Goal: Task Accomplishment & Management: Manage account settings

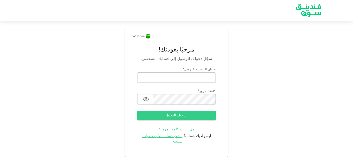
type input "[EMAIL_ADDRESS][DOMAIN_NAME]"
click at [175, 113] on button "تسجيل الدخول" at bounding box center [176, 115] width 79 height 9
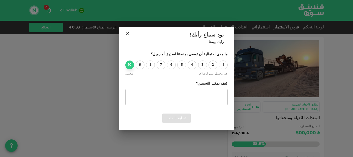
click at [127, 64] on div "10" at bounding box center [129, 64] width 9 height 9
click at [175, 119] on button "تسليم الطلب" at bounding box center [176, 117] width 28 height 9
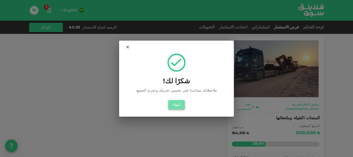
click at [178, 106] on button "انتهاء" at bounding box center [176, 104] width 17 height 9
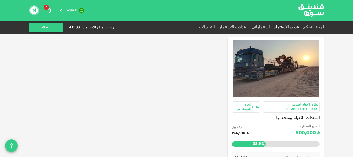
click at [298, 25] on div "فرص الاستثمار" at bounding box center [285, 27] width 29 height 6
click at [296, 27] on link "فرص الاستثمار" at bounding box center [285, 27] width 29 height 4
click at [271, 27] on link "استثماراتي" at bounding box center [260, 27] width 22 height 4
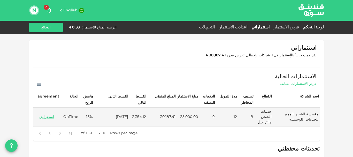
click at [315, 27] on link "لوحة التحكم" at bounding box center [312, 27] width 23 height 4
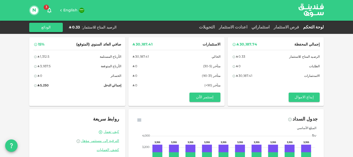
click at [48, 9] on span "3" at bounding box center [46, 7] width 5 height 5
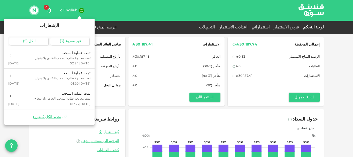
click at [34, 41] on span "الكل" at bounding box center [32, 41] width 7 height 4
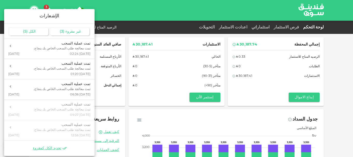
click at [70, 30] on div "غير مقروء ( 3 )" at bounding box center [69, 31] width 39 height 7
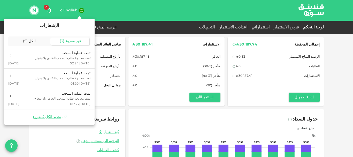
click at [144, 19] on div at bounding box center [176, 78] width 353 height 157
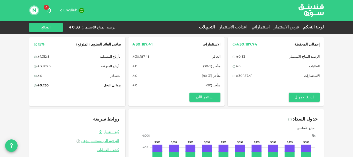
click at [217, 26] on link "التحويلات" at bounding box center [207, 27] width 20 height 4
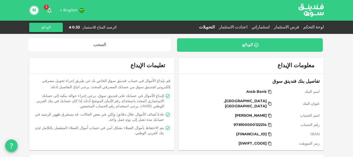
scroll to position [90, 0]
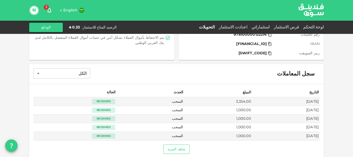
click at [184, 145] on button "شاهد المزيد" at bounding box center [176, 148] width 26 height 9
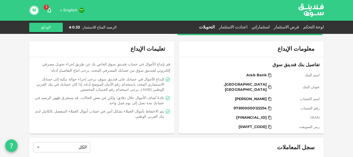
scroll to position [0, 0]
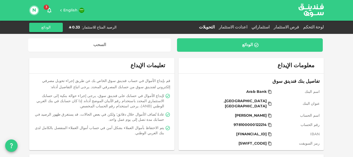
click at [296, 25] on div "فرص الاستثمار" at bounding box center [285, 27] width 29 height 6
click at [294, 26] on link "فرص الاستثمار" at bounding box center [285, 27] width 29 height 4
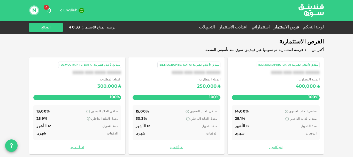
scroll to position [6, 0]
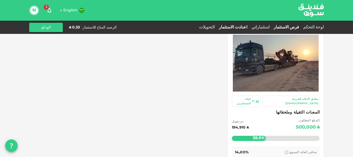
click at [249, 26] on link "اعدادت الاستثمار" at bounding box center [233, 27] width 33 height 4
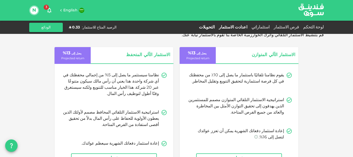
click at [217, 27] on link "التحويلات" at bounding box center [207, 27] width 20 height 4
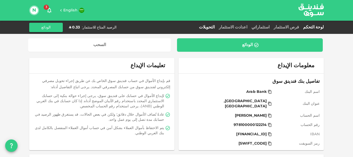
click at [315, 28] on link "لوحة التحكم" at bounding box center [312, 27] width 23 height 4
